Goal: Information Seeking & Learning: Learn about a topic

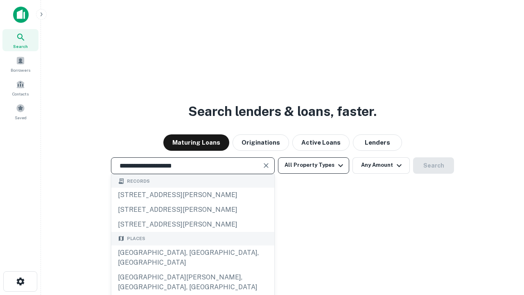
click at [192, 270] on div "[GEOGRAPHIC_DATA], [GEOGRAPHIC_DATA], [GEOGRAPHIC_DATA]" at bounding box center [192, 257] width 163 height 25
click at [313, 165] on button "All Property Types" at bounding box center [313, 165] width 71 height 16
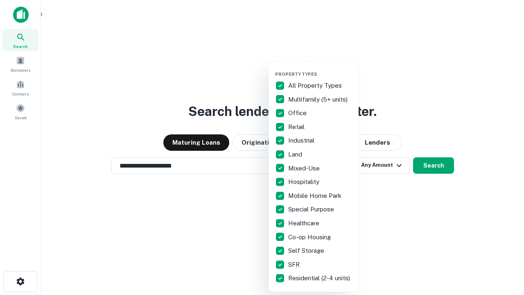
type input "**********"
click at [320, 69] on button "button" at bounding box center [320, 69] width 90 height 0
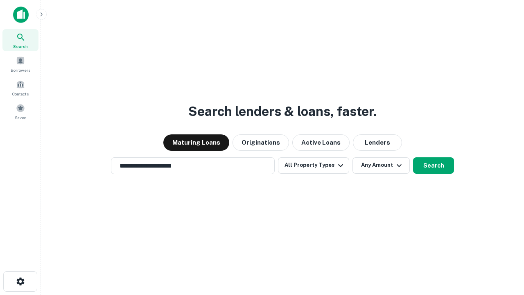
scroll to position [13, 0]
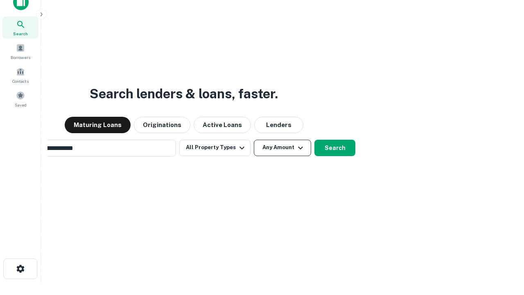
click at [254, 140] on button "Any Amount" at bounding box center [282, 148] width 57 height 16
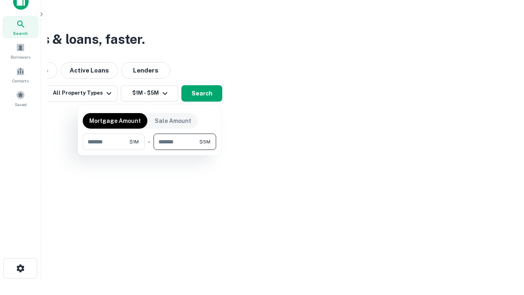
type input "*******"
click at [149, 150] on button "button" at bounding box center [149, 150] width 133 height 0
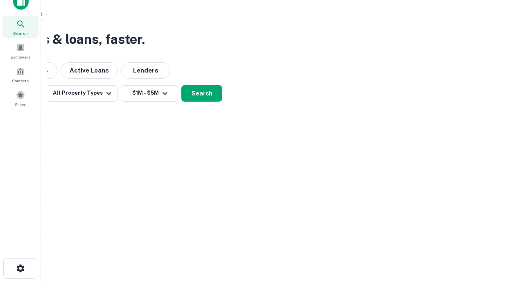
scroll to position [13, 0]
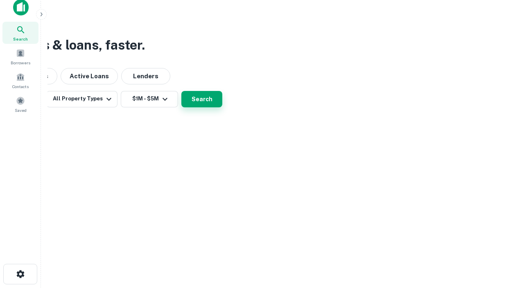
click at [222, 107] on button "Search" at bounding box center [201, 99] width 41 height 16
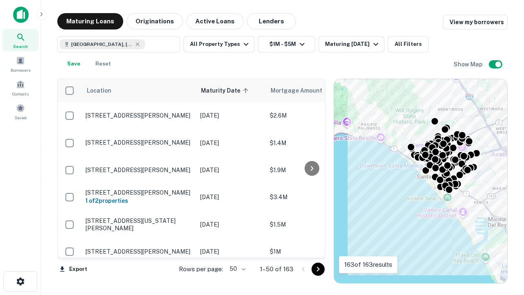
click at [236, 268] on body "Search Borrowers Contacts Saved Maturing Loans Originations Active Loans Lender…" at bounding box center [262, 147] width 524 height 295
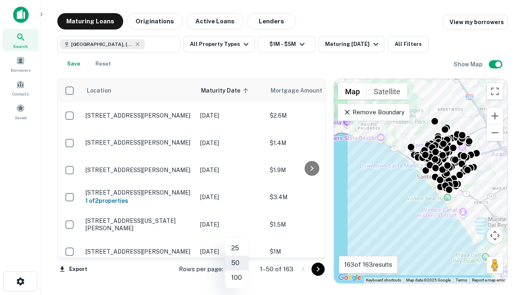
click at [236, 248] on li "25" at bounding box center [237, 248] width 24 height 15
click at [317, 268] on icon "Go to next page" at bounding box center [318, 269] width 10 height 10
